Goal: Navigation & Orientation: Understand site structure

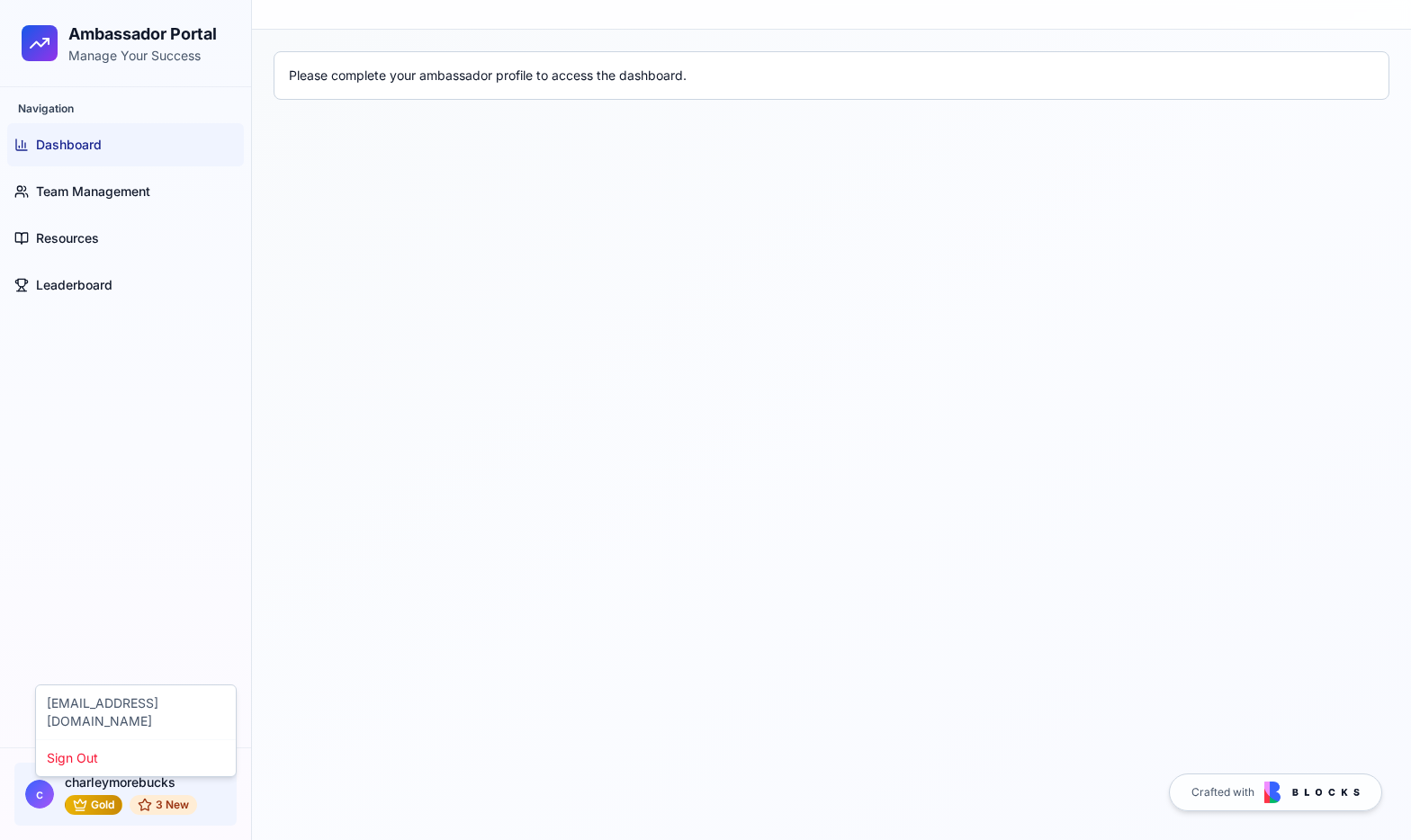
click at [116, 782] on html "Ambassador Portal Manage Your Success Navigation Dashboard Team Management Reso…" at bounding box center [706, 420] width 1411 height 840
click at [156, 805] on html "Ambassador Portal Manage Your Success Navigation Dashboard Team Management Reso…" at bounding box center [706, 420] width 1411 height 840
click at [157, 806] on html "Ambassador Portal Manage Your Success Navigation Dashboard Team Management Reso…" at bounding box center [706, 420] width 1411 height 840
click at [108, 819] on html "Ambassador Portal Manage Your Success Navigation Dashboard Team Management Reso…" at bounding box center [706, 420] width 1411 height 840
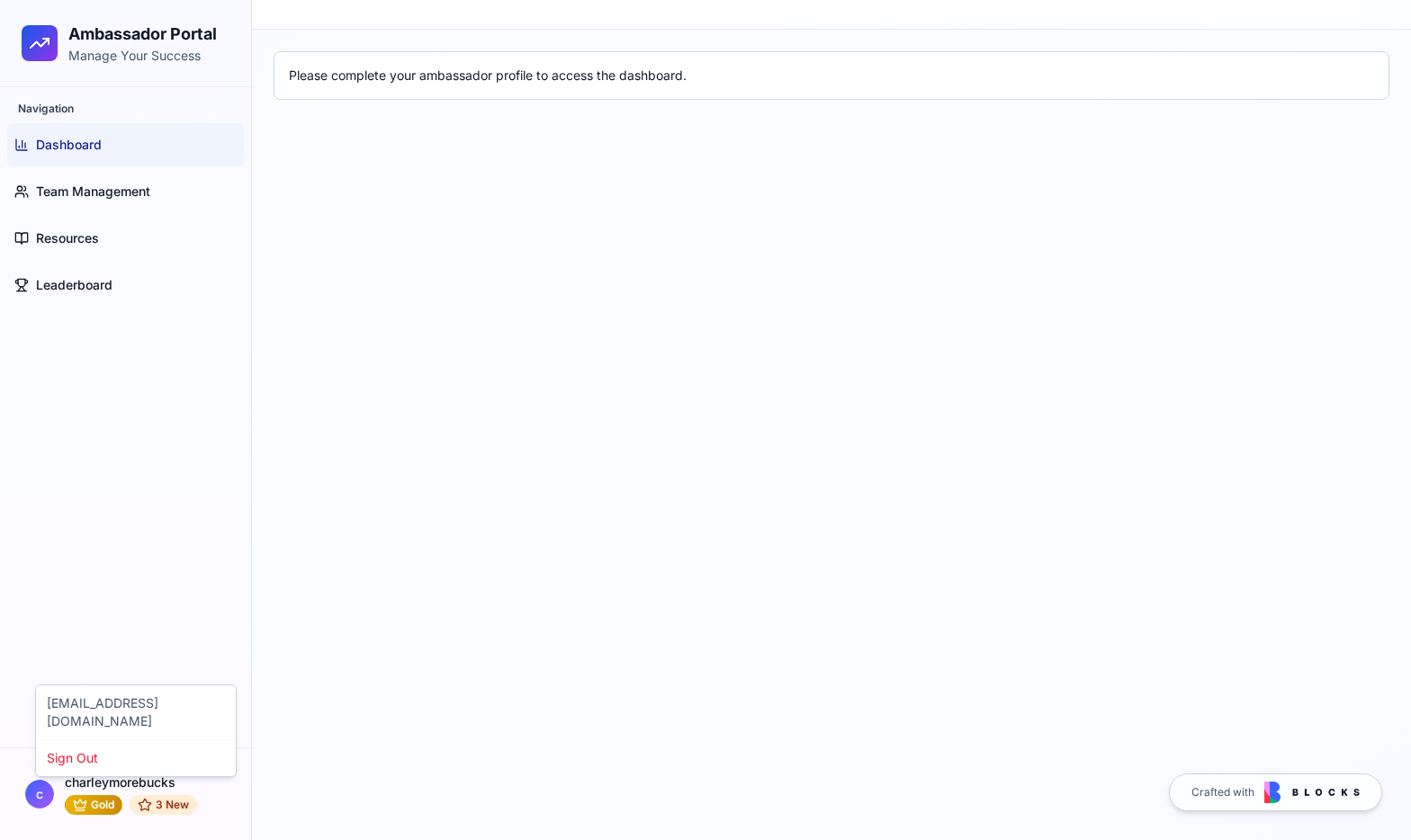
click at [106, 813] on html "Ambassador Portal Manage Your Success Navigation Dashboard Team Management Reso…" at bounding box center [706, 420] width 1411 height 840
click at [159, 803] on html "Ambassador Portal Manage Your Success Navigation Dashboard Team Management Reso…" at bounding box center [706, 420] width 1411 height 840
click at [96, 283] on html "Ambassador Portal Manage Your Success Navigation Dashboard Team Management Reso…" at bounding box center [706, 420] width 1411 height 840
click at [100, 289] on span "Leaderboard" at bounding box center [74, 285] width 76 height 18
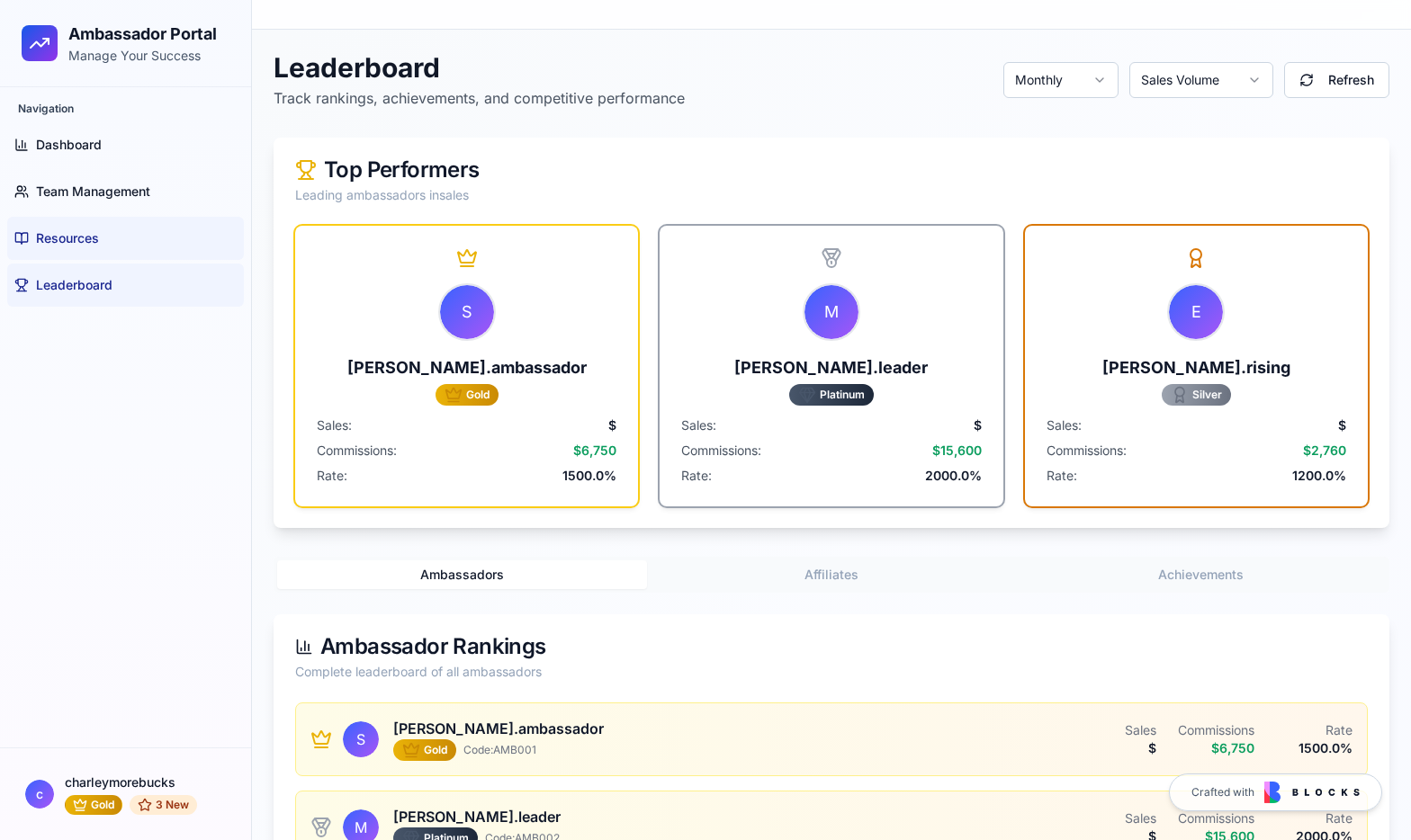
click at [115, 227] on link "Resources" at bounding box center [126, 238] width 236 height 43
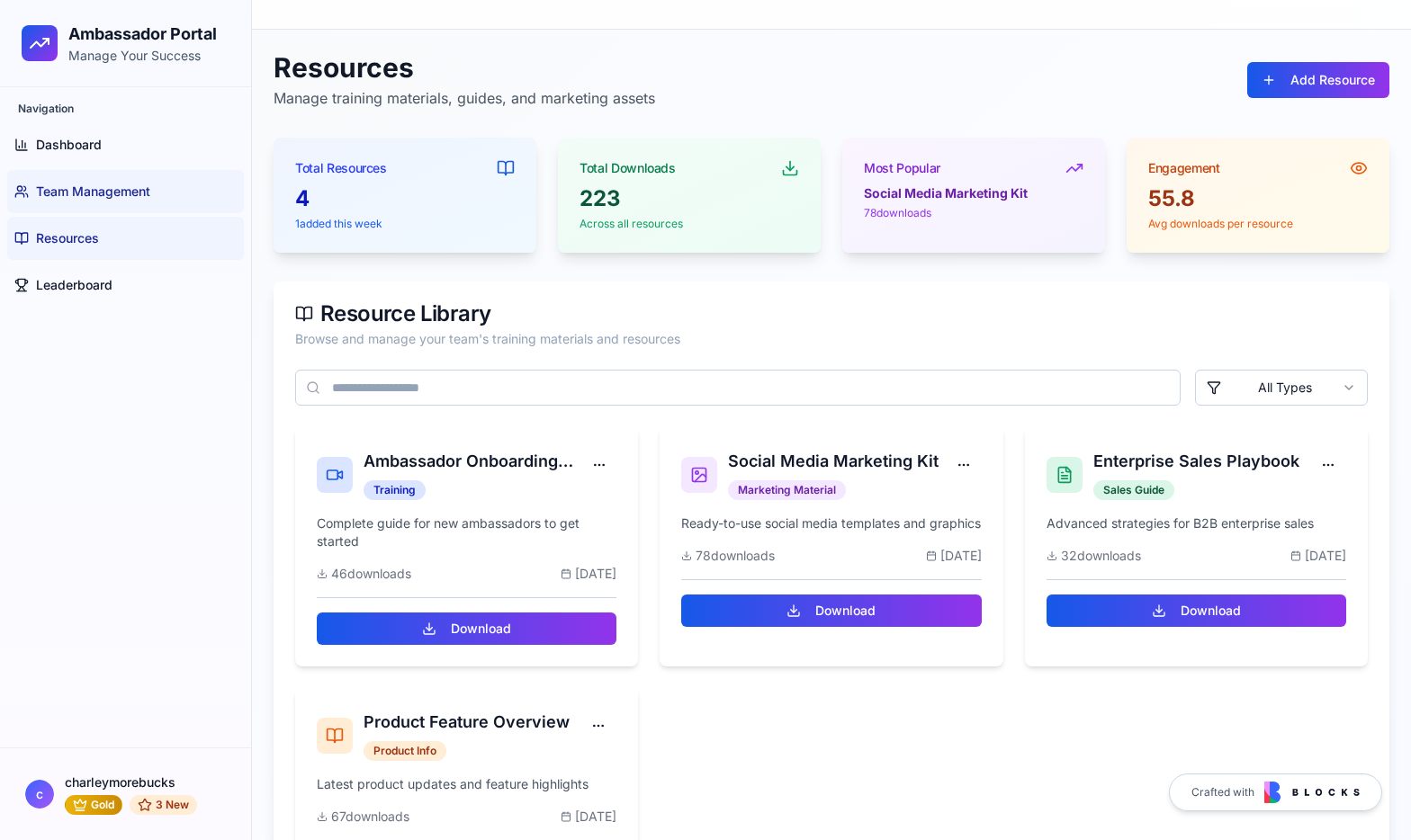
click at [123, 204] on link "Team Management" at bounding box center [126, 192] width 236 height 43
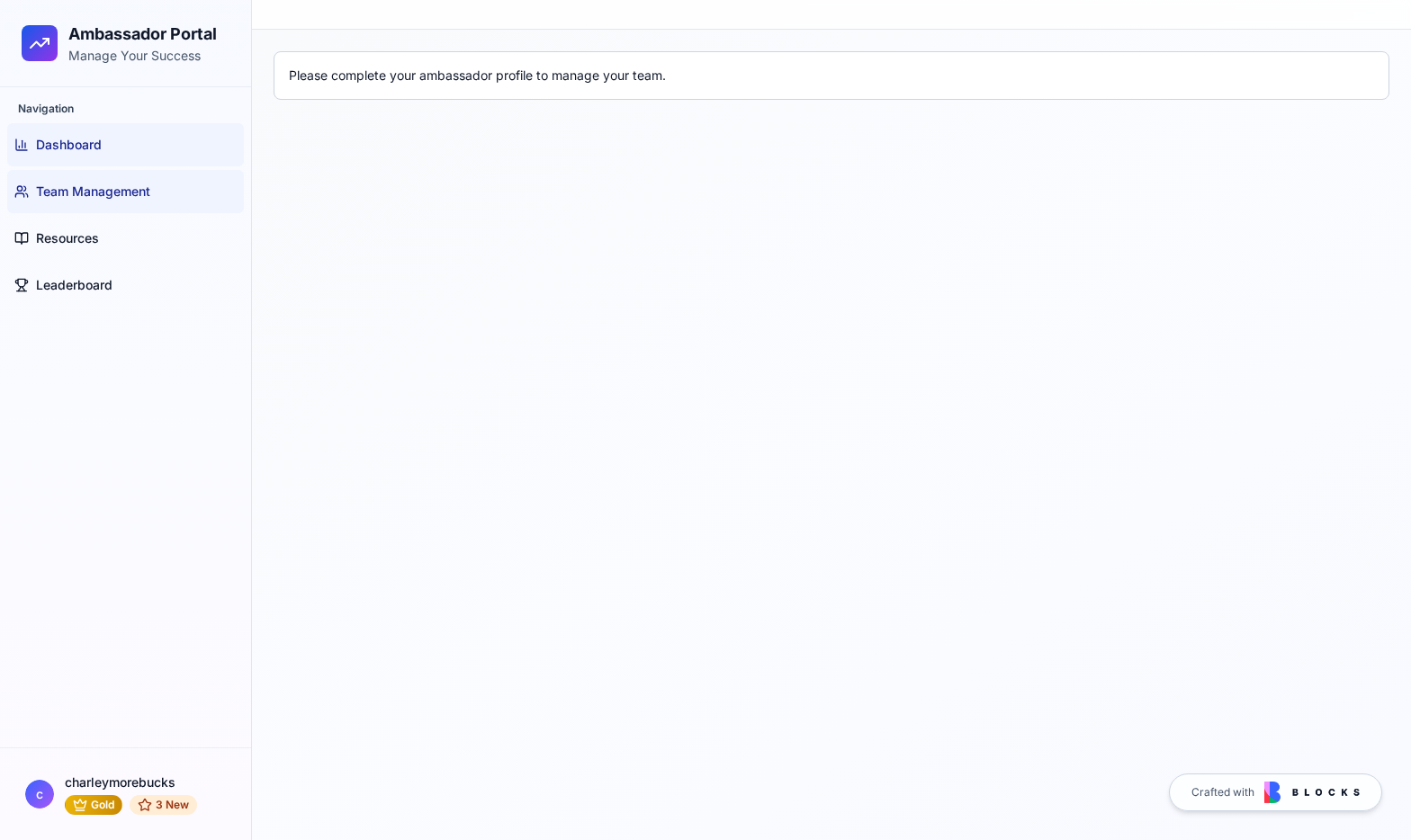
click at [114, 135] on link "Dashboard" at bounding box center [126, 144] width 236 height 43
click at [149, 34] on h2 "Ambassador Portal" at bounding box center [142, 33] width 149 height 25
click at [34, 41] on icon at bounding box center [39, 43] width 21 height 21
click at [163, 245] on link "Resources" at bounding box center [126, 238] width 236 height 43
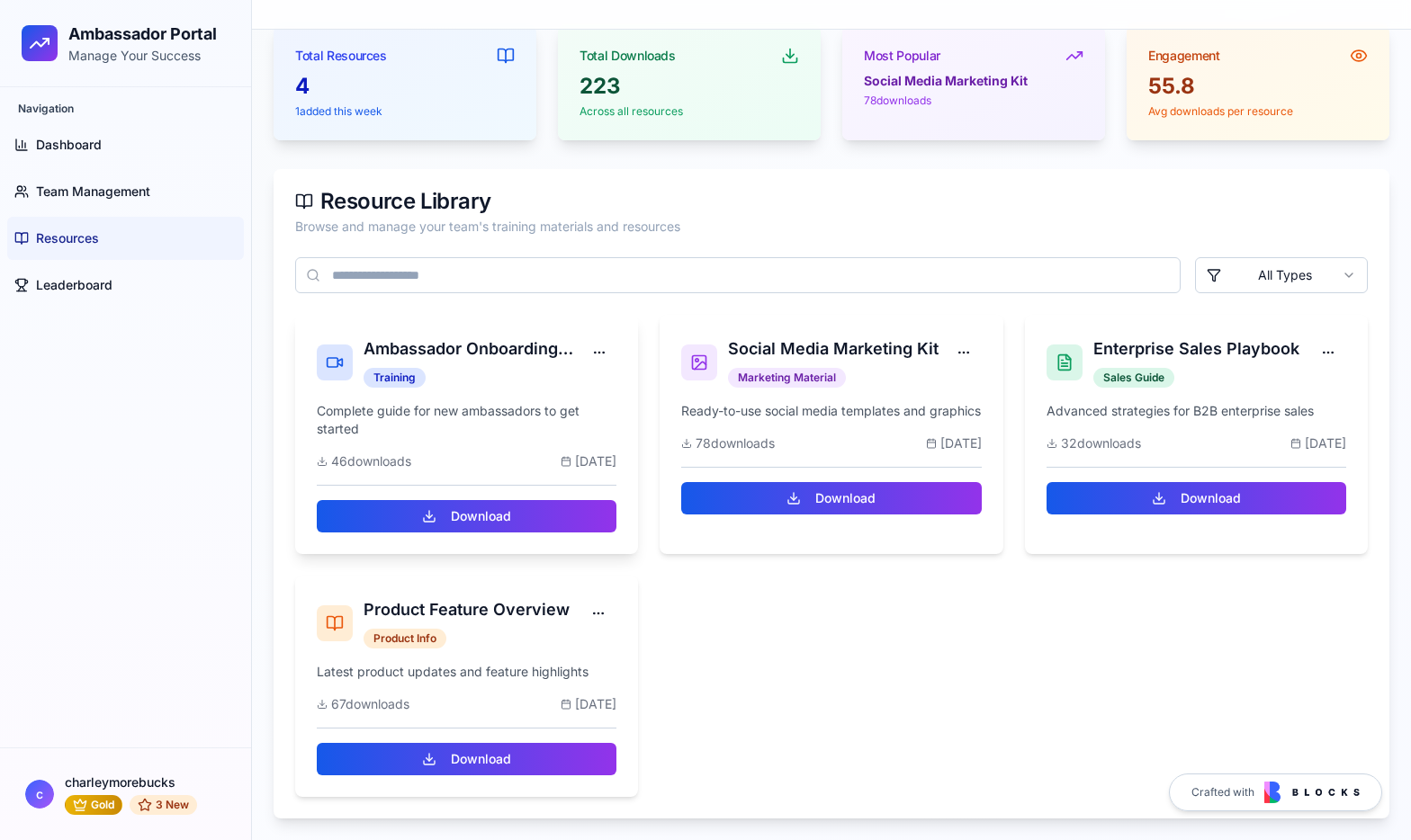
scroll to position [113, 0]
click at [191, 191] on link "Team Management" at bounding box center [126, 192] width 236 height 43
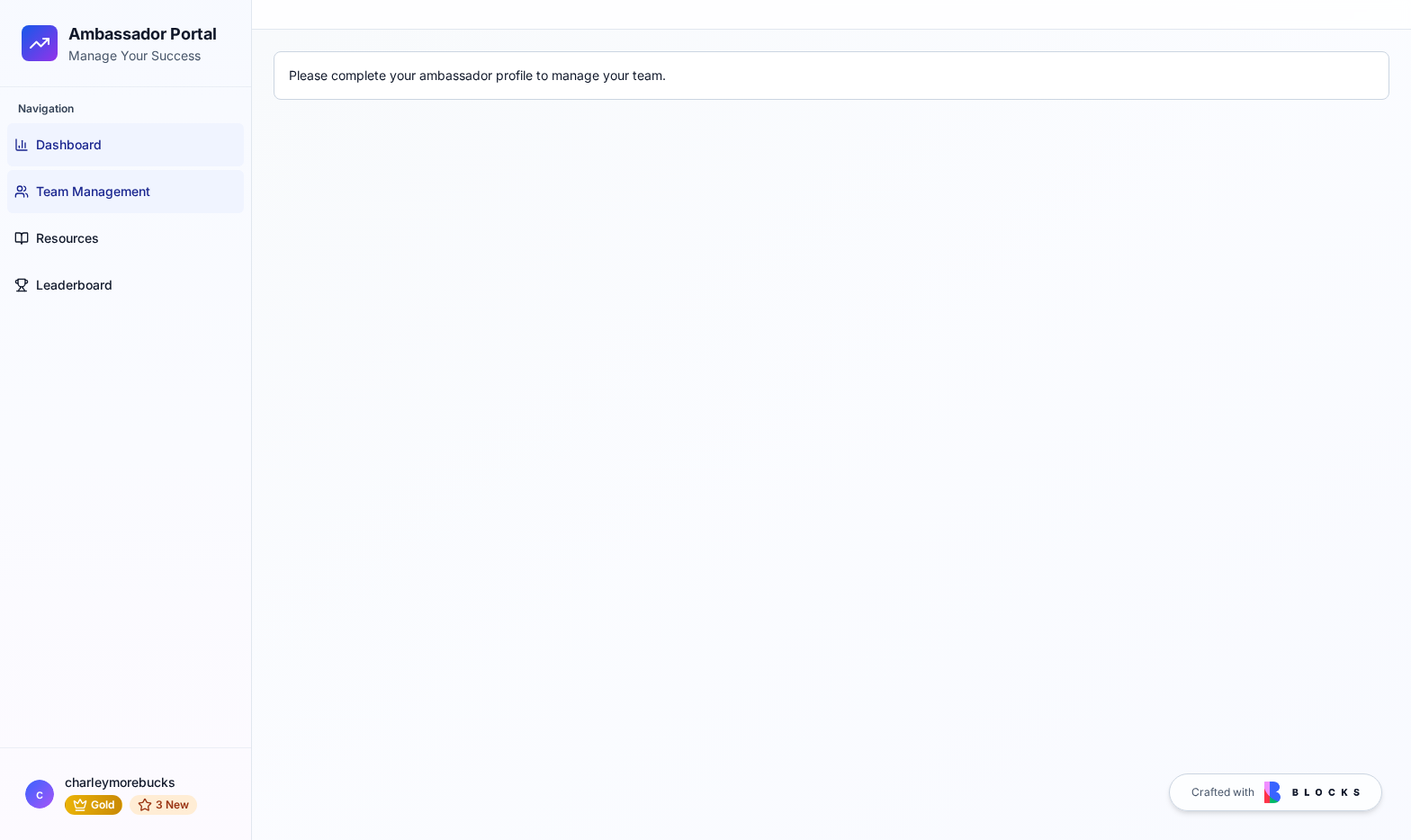
click at [161, 136] on link "Dashboard" at bounding box center [126, 144] width 236 height 43
click at [142, 238] on link "Resources" at bounding box center [126, 238] width 236 height 43
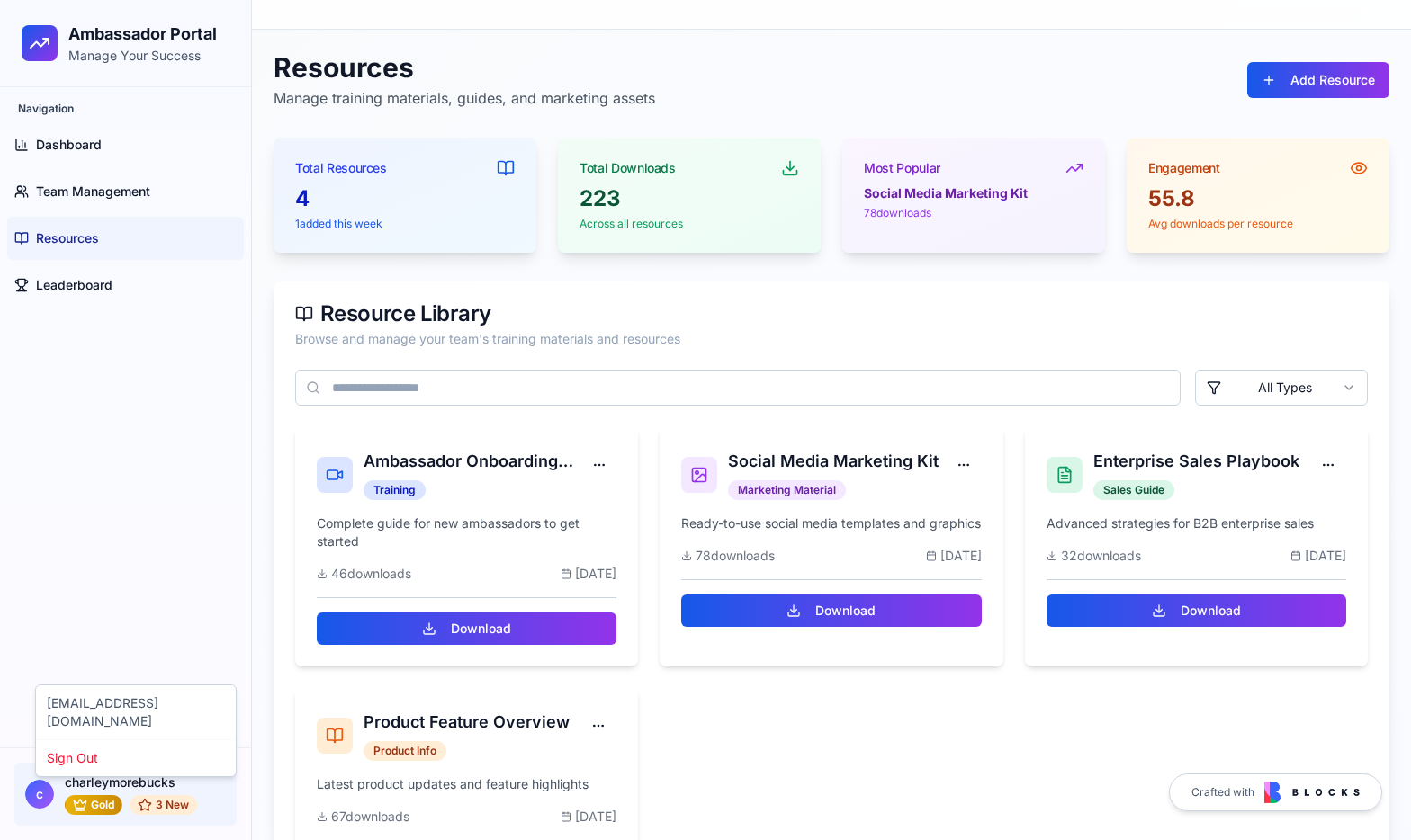
click at [117, 806] on html "Ambassador Portal Manage Your Success Navigation Dashboard Team Management Reso…" at bounding box center [706, 476] width 1411 height 953
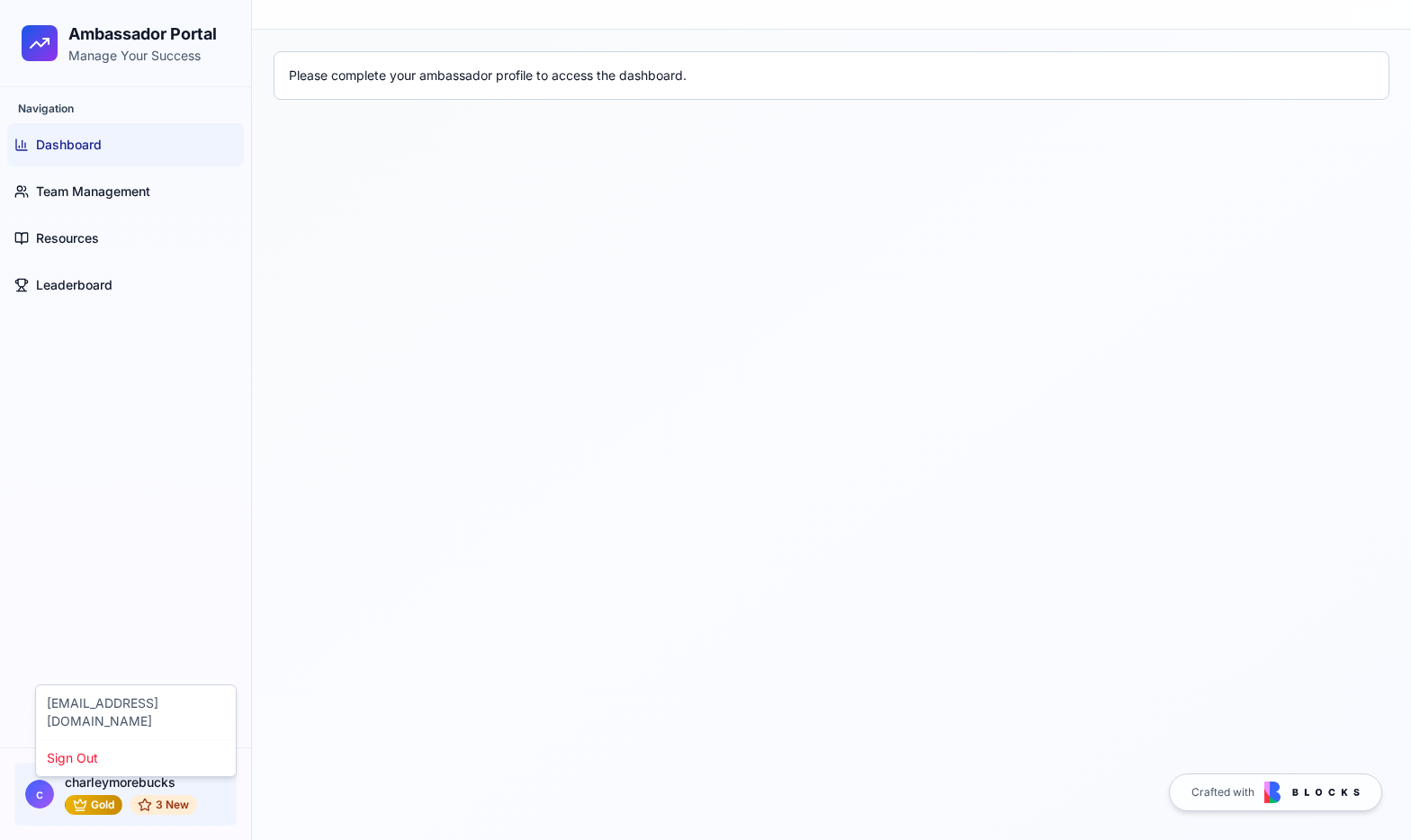
click at [158, 788] on html "Ambassador Portal Manage Your Success Navigation Dashboard Team Management Reso…" at bounding box center [706, 420] width 1411 height 840
click at [183, 717] on div "[EMAIL_ADDRESS][DOMAIN_NAME]" at bounding box center [136, 713] width 193 height 47
click at [183, 705] on div "Navigation Dashboard Team Management Resources Leaderboard" at bounding box center [126, 418] width 251 height 660
click at [151, 142] on link "Dashboard" at bounding box center [126, 144] width 236 height 43
click at [149, 199] on span "Team Management" at bounding box center [93, 191] width 114 height 18
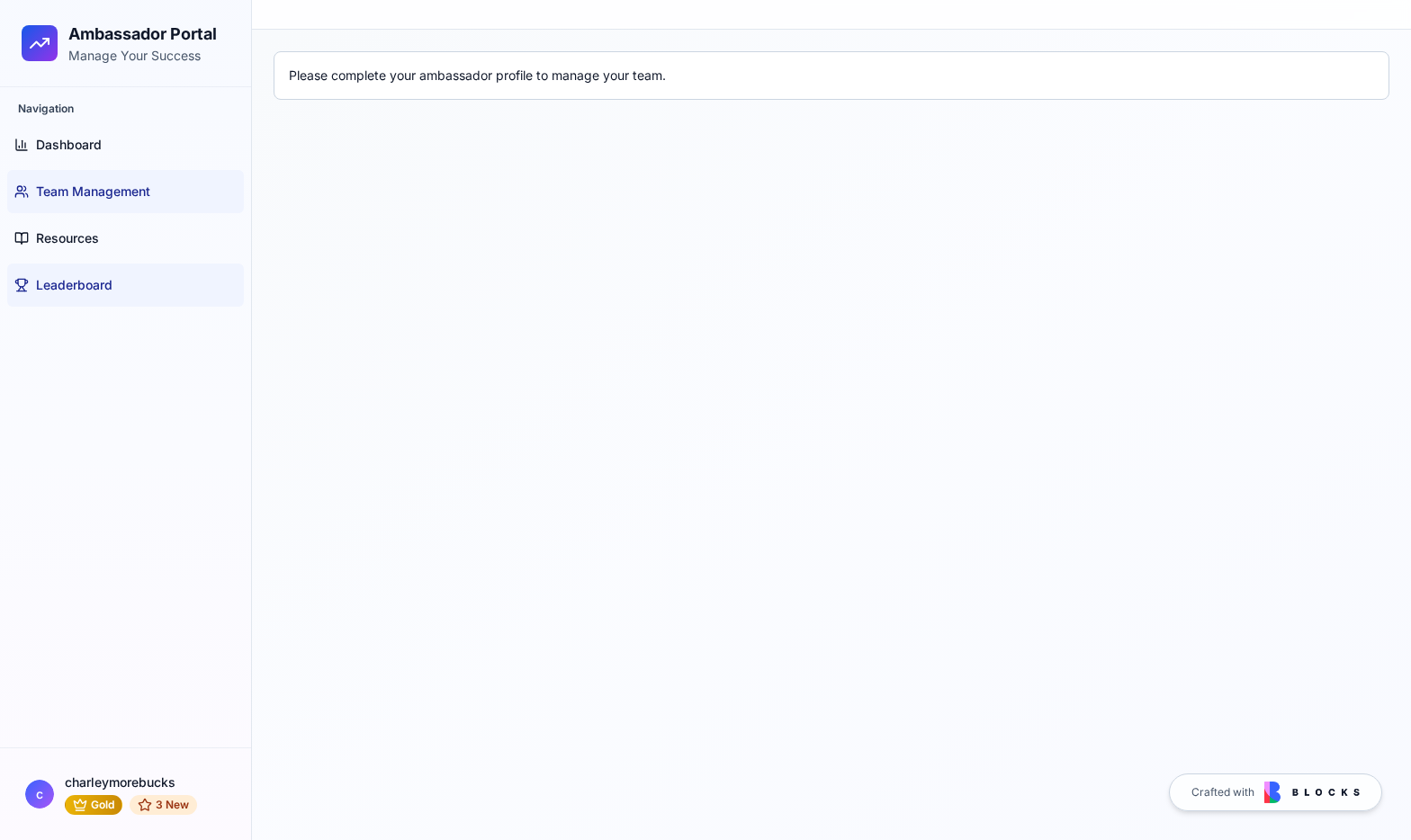
click at [124, 298] on link "Leaderboard" at bounding box center [126, 285] width 236 height 43
